Goal: Use online tool/utility

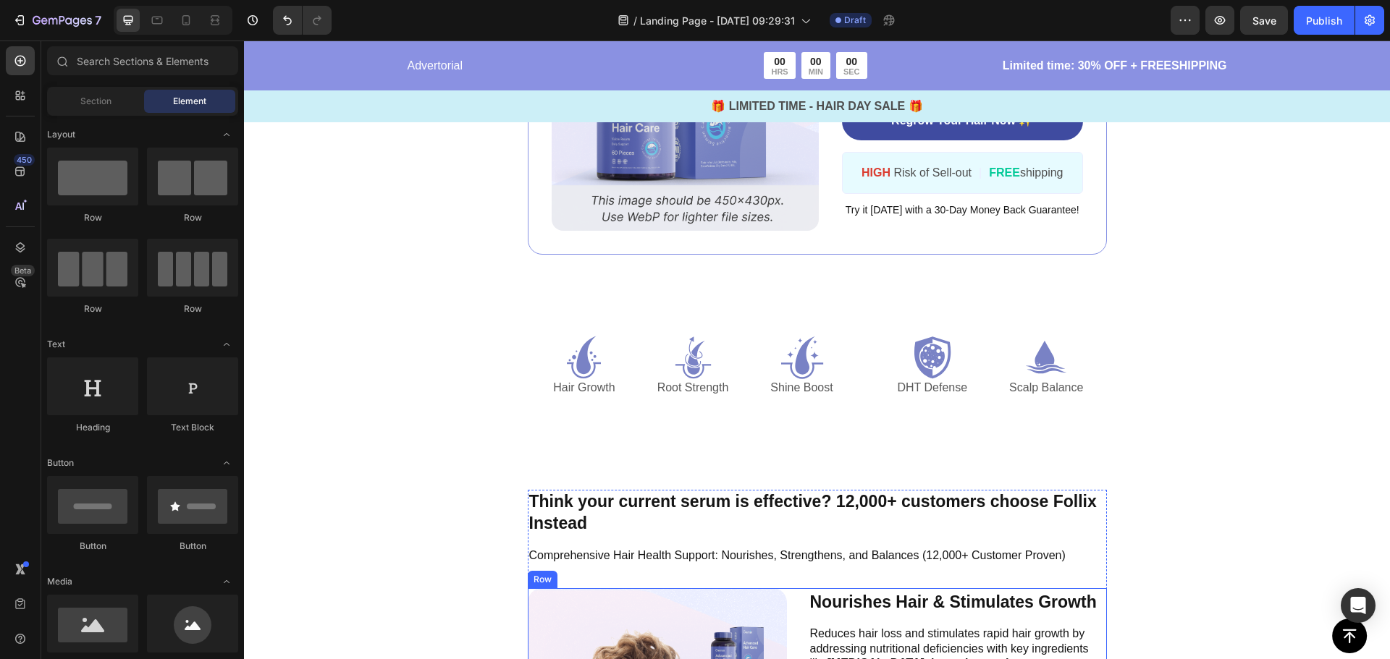
scroll to position [2895, 0]
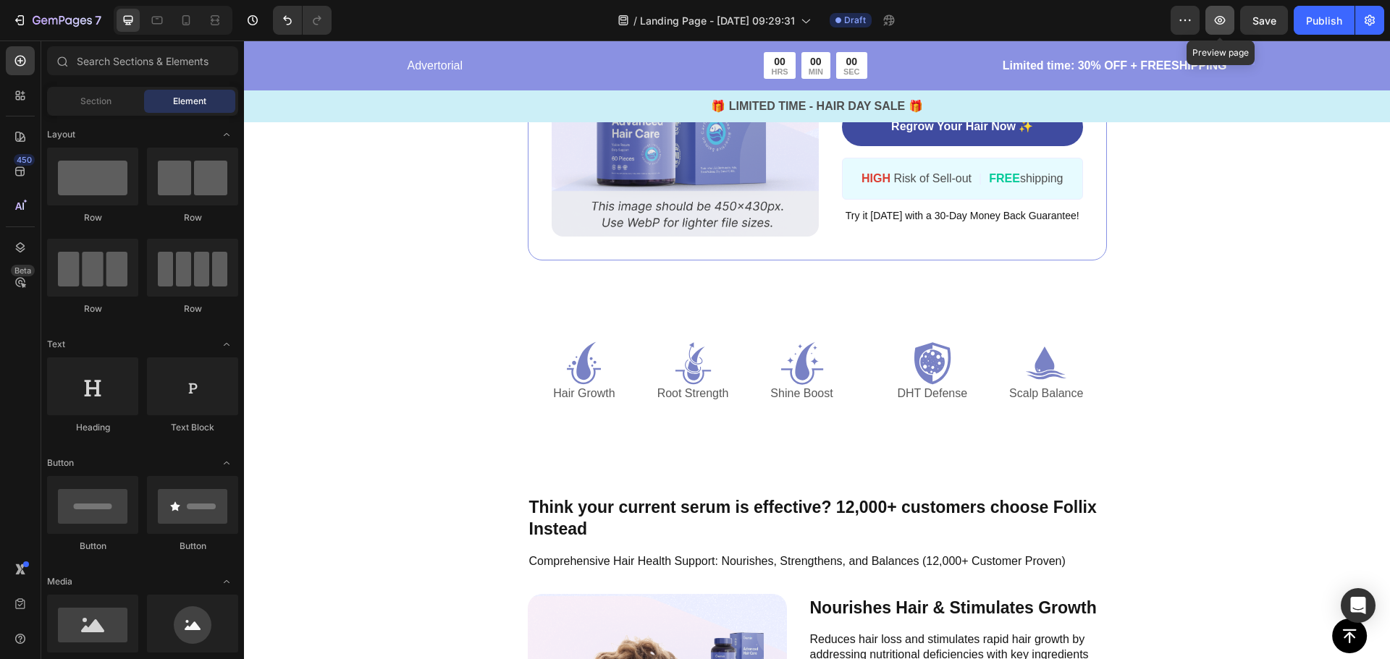
click at [1215, 18] on icon "button" at bounding box center [1219, 20] width 14 height 14
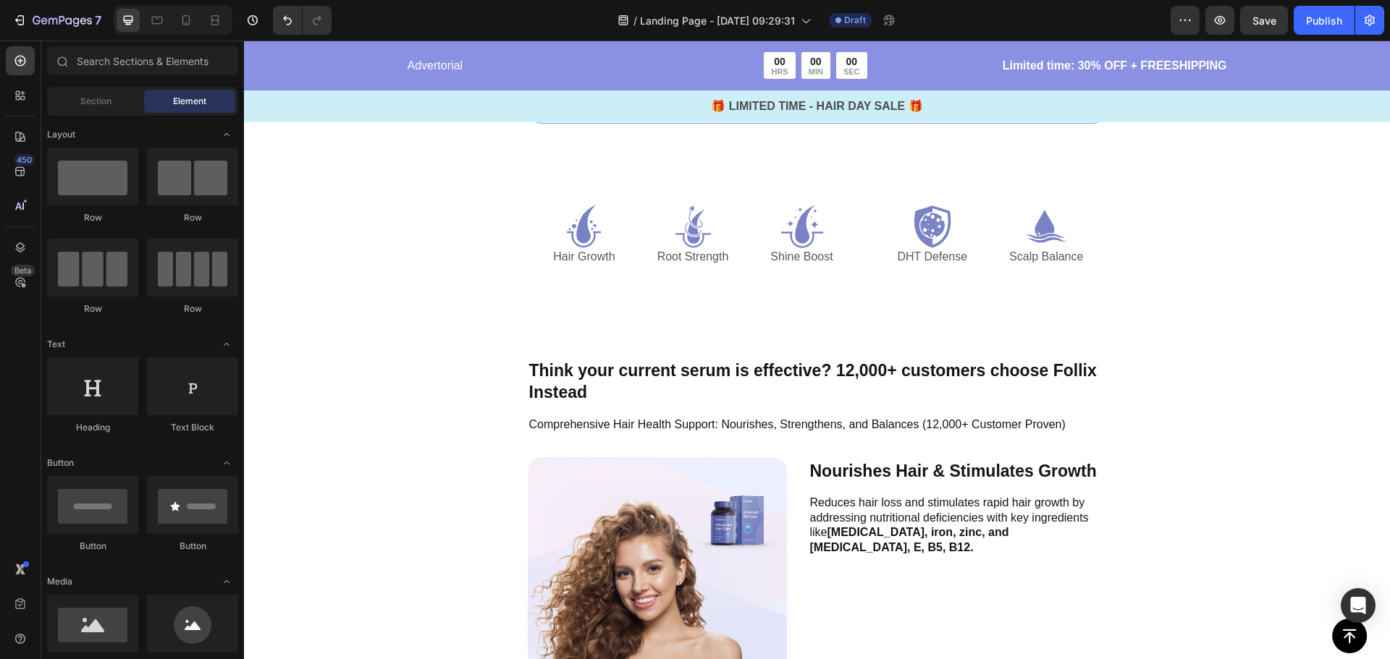
scroll to position [3040, 0]
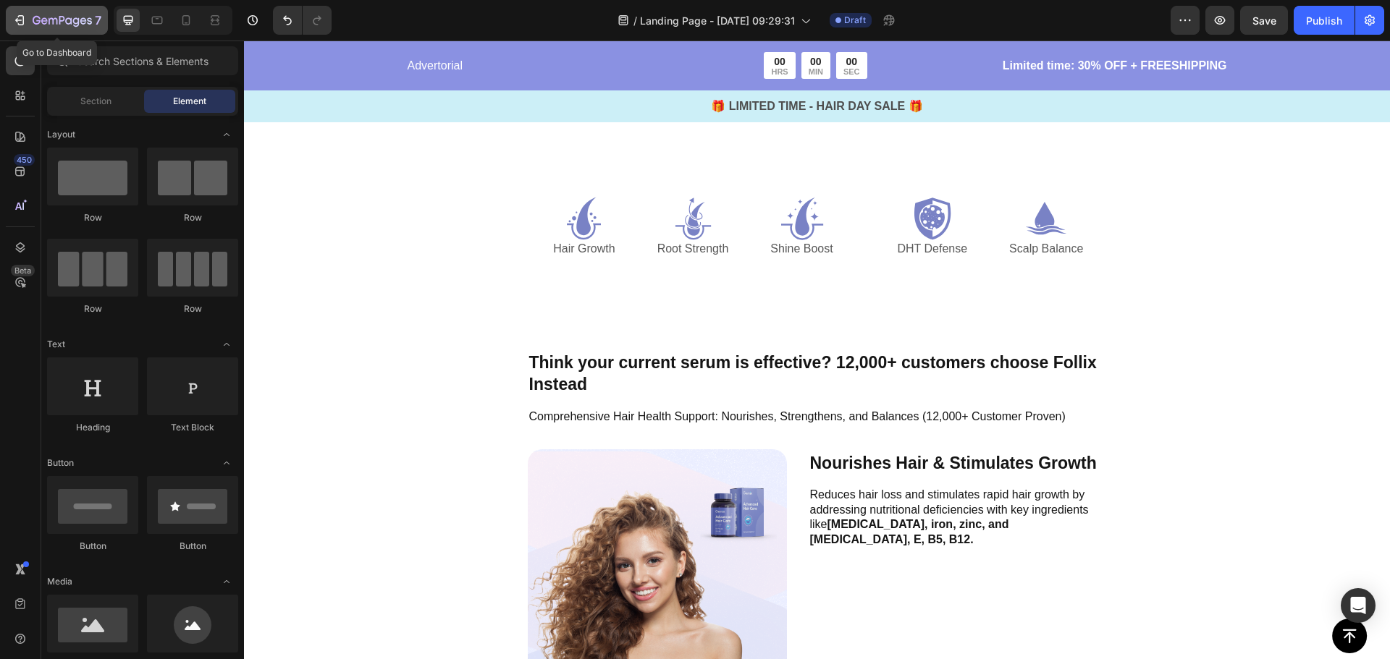
click at [9, 17] on button "7" at bounding box center [57, 20] width 102 height 29
